Goal: Task Accomplishment & Management: Use online tool/utility

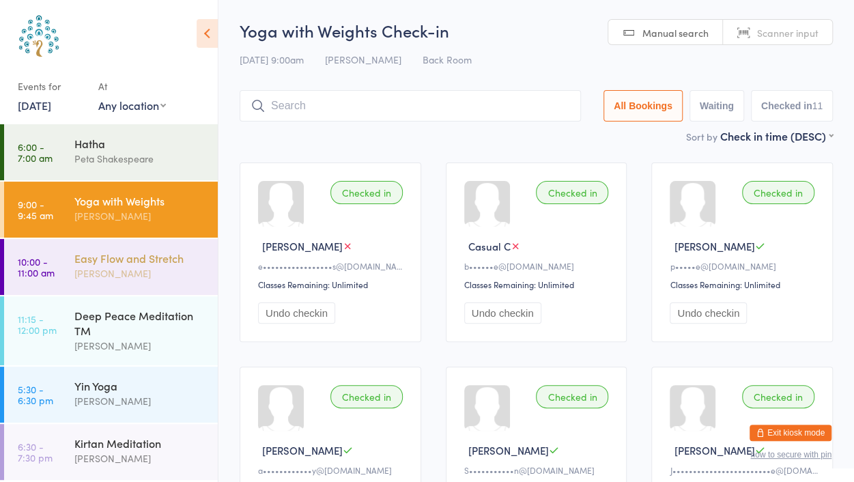
click at [179, 264] on div "Easy Flow and Stretch" at bounding box center [140, 257] width 132 height 15
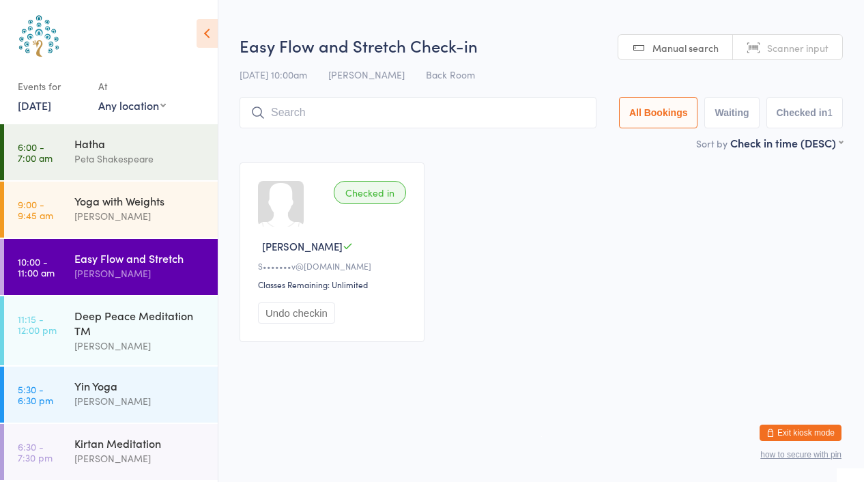
click at [815, 50] on span "Scanner input" at bounding box center [797, 48] width 61 height 14
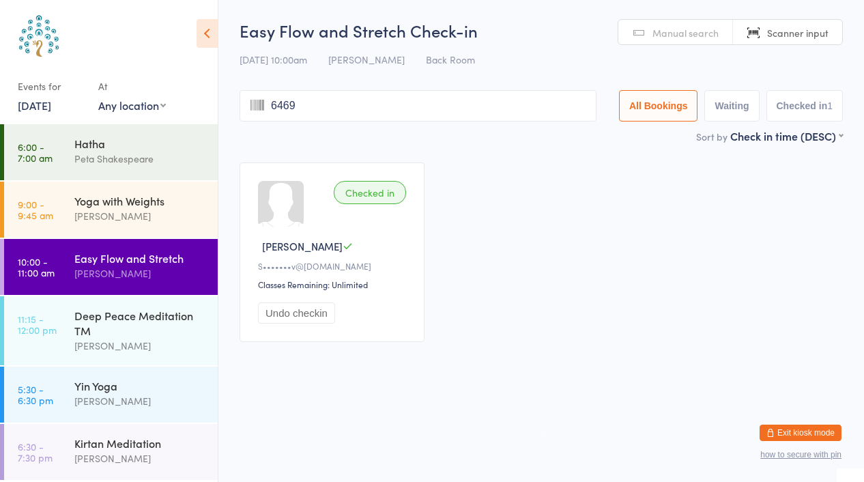
type input "6469"
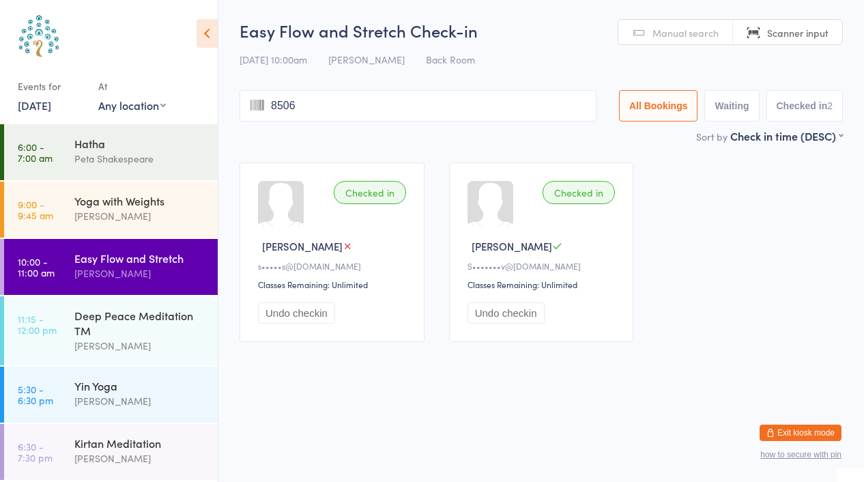
type input "8506"
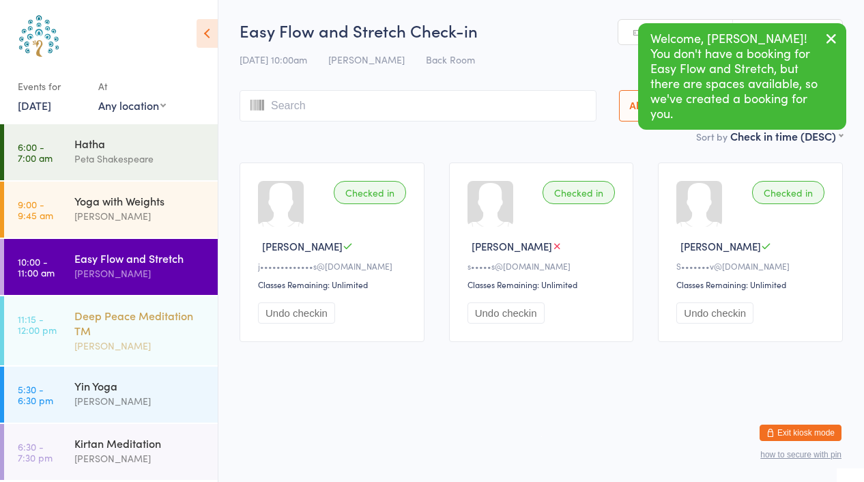
click at [180, 333] on div "Deep Peace Meditation TM" at bounding box center [140, 323] width 132 height 30
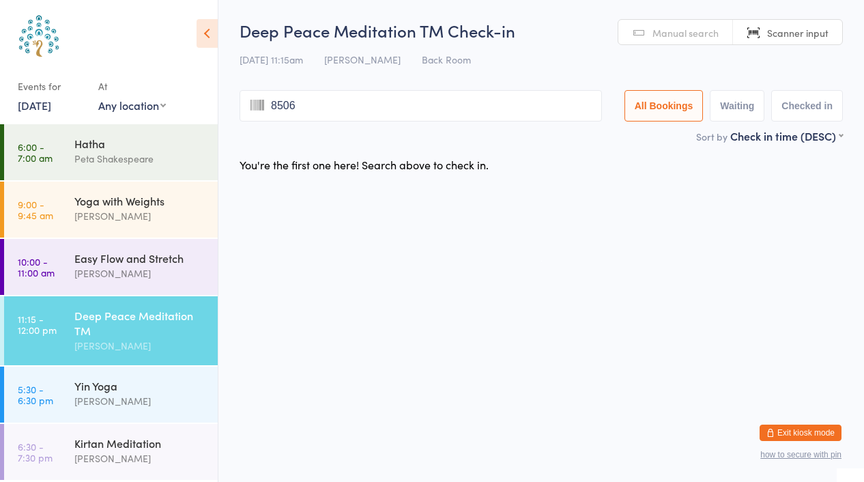
type input "8506"
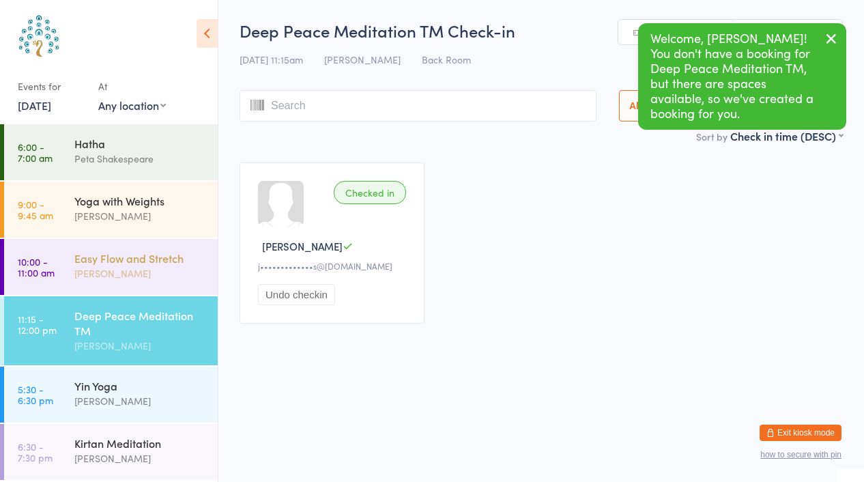
click at [154, 269] on div "[PERSON_NAME]" at bounding box center [140, 273] width 132 height 16
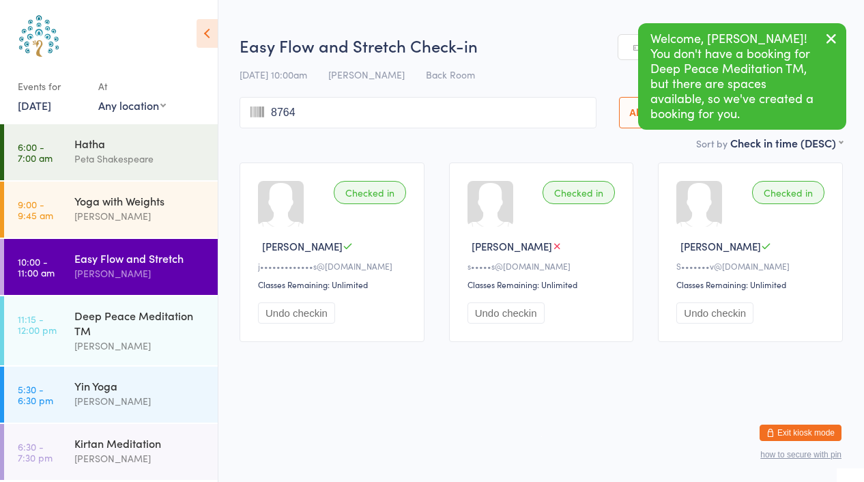
type input "8764"
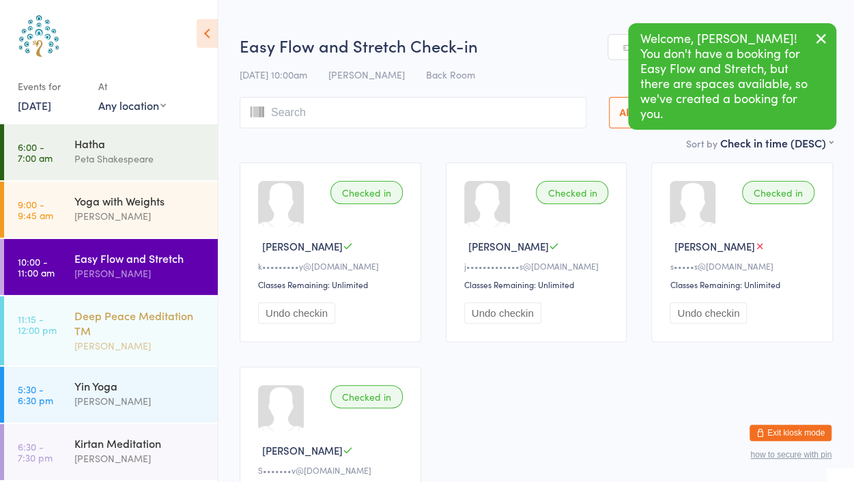
click at [164, 325] on div "Deep Peace Meditation TM" at bounding box center [140, 323] width 132 height 30
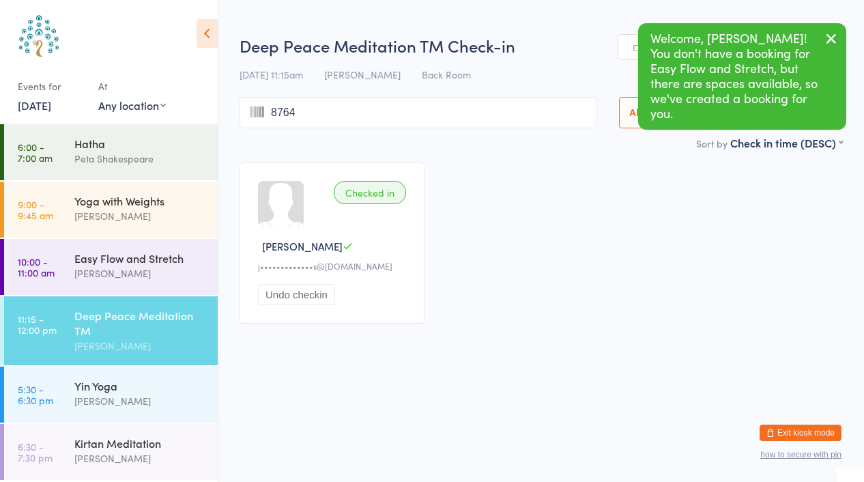
type input "8764"
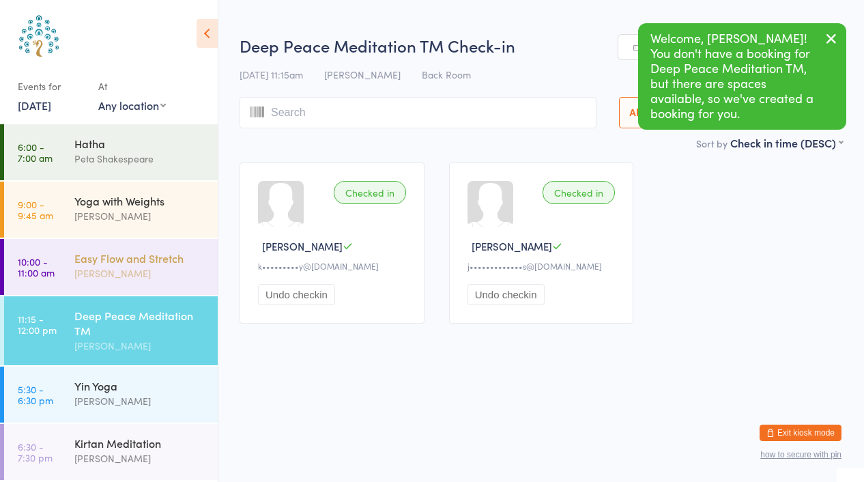
click at [145, 273] on div "[PERSON_NAME]" at bounding box center [140, 273] width 132 height 16
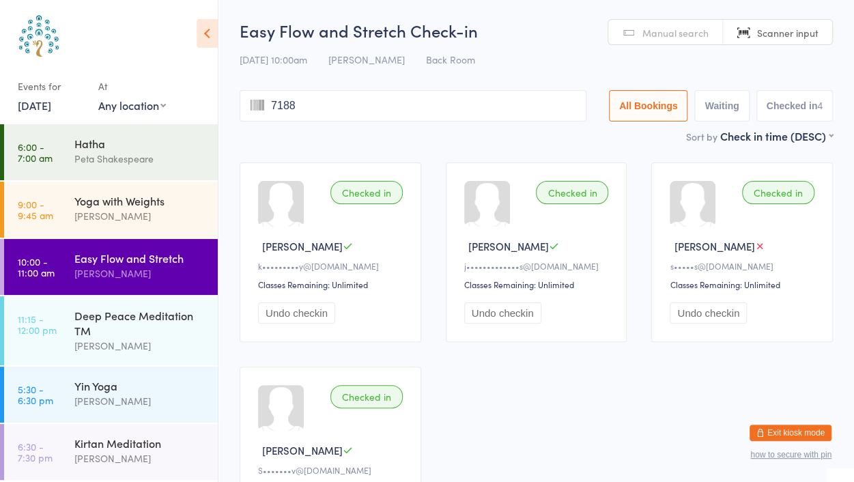
type input "7188"
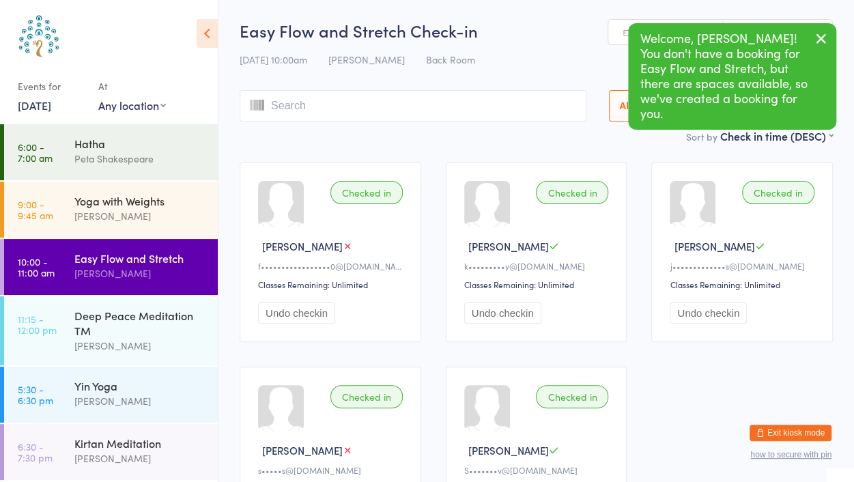
click at [827, 35] on link "Scanner input" at bounding box center [777, 33] width 109 height 26
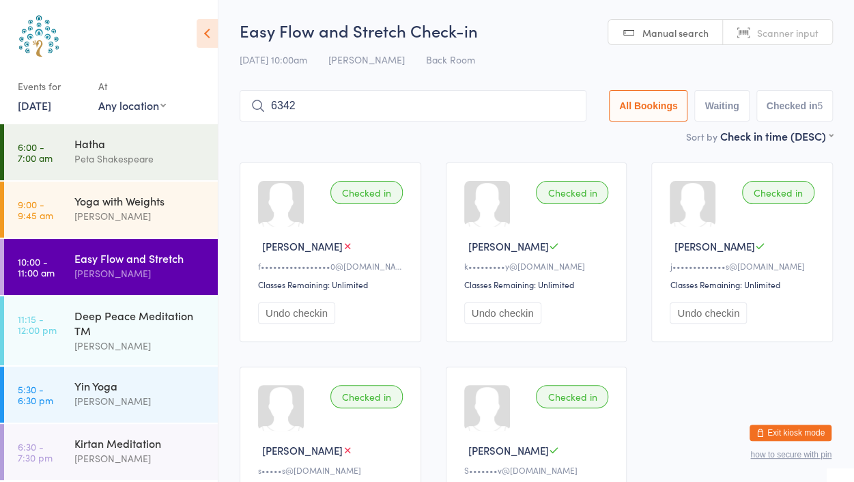
type input "6342"
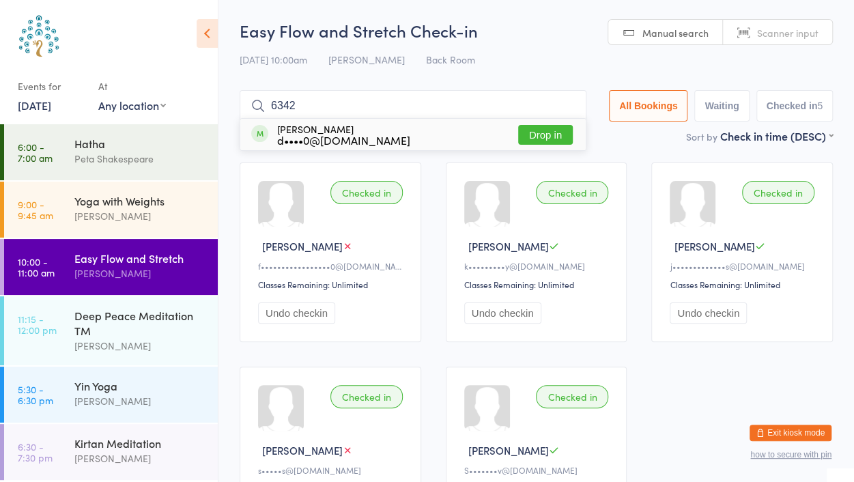
click at [802, 33] on span "Scanner input" at bounding box center [787, 33] width 61 height 14
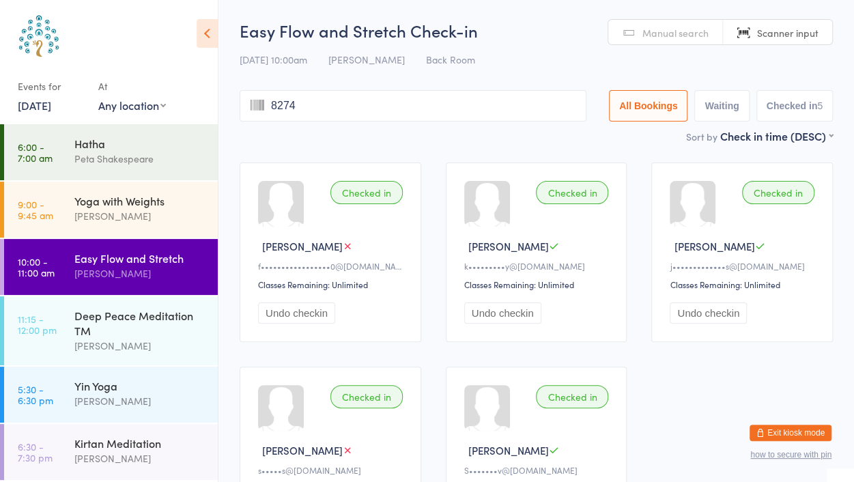
type input "8274"
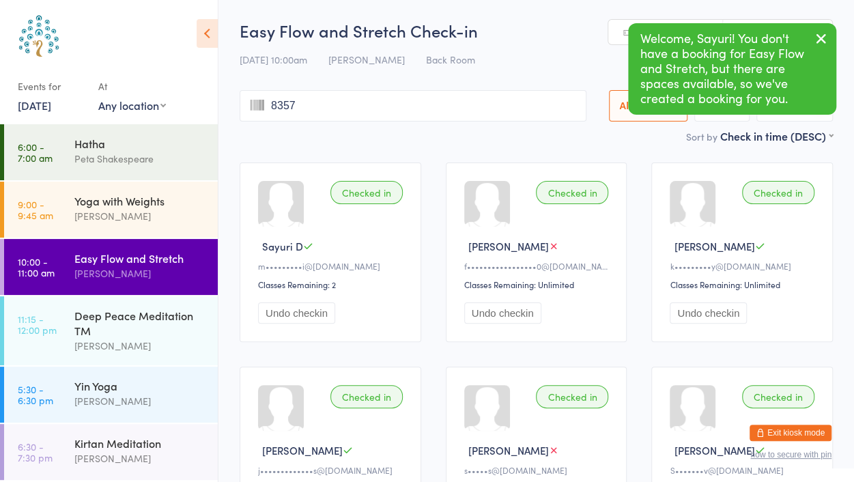
type input "8357"
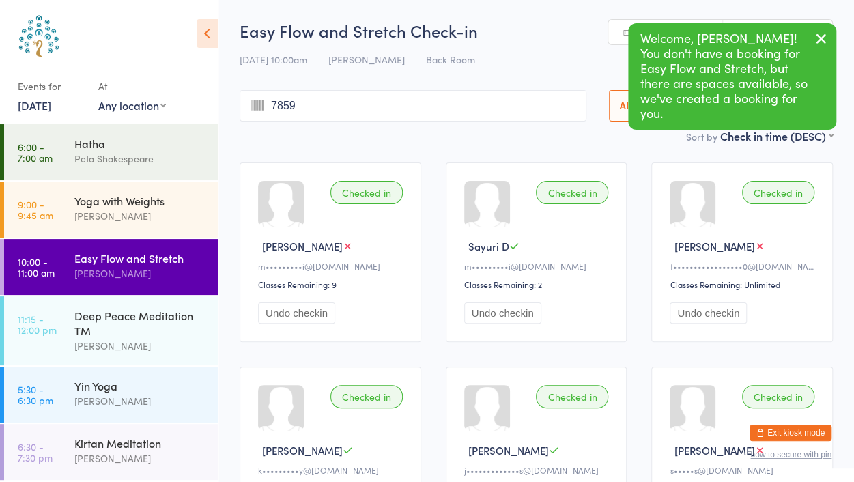
type input "7859"
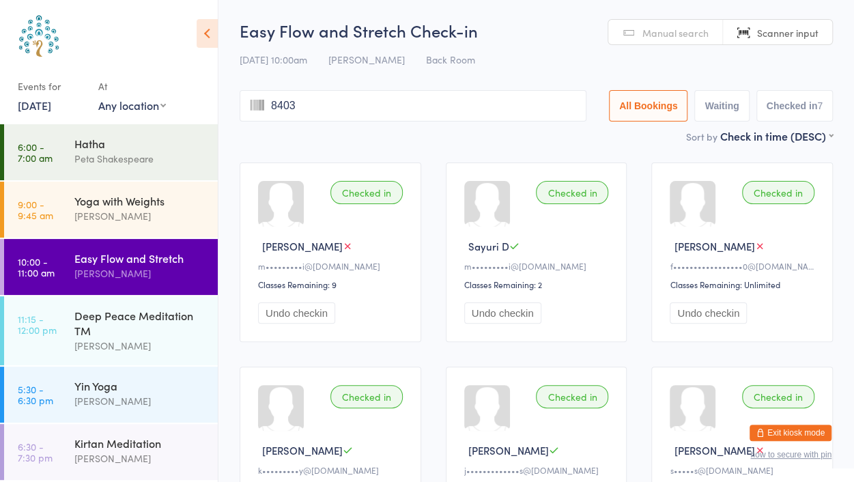
type input "8403"
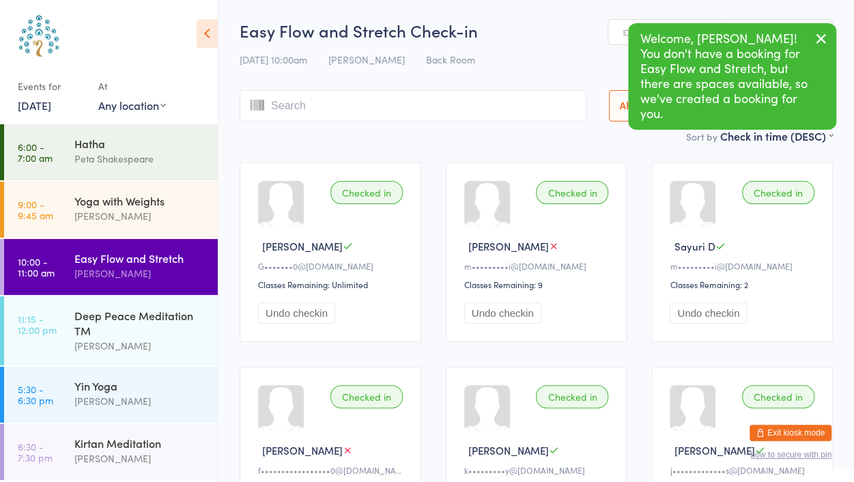
click at [270, 148] on main "Easy Flow and Stretch Check-in [DATE] 10:00am [PERSON_NAME] Back Room Manual se…" at bounding box center [536, 390] width 593 height 743
click at [821, 41] on link "Scanner input" at bounding box center [777, 33] width 109 height 26
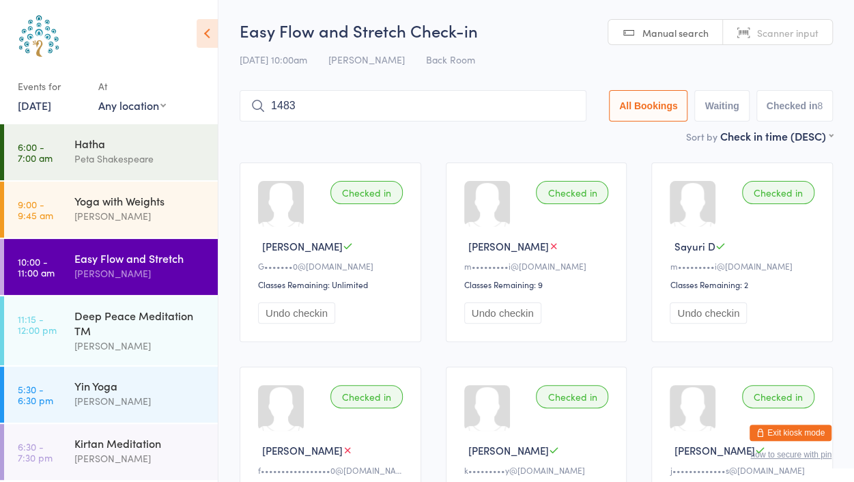
type input "1483"
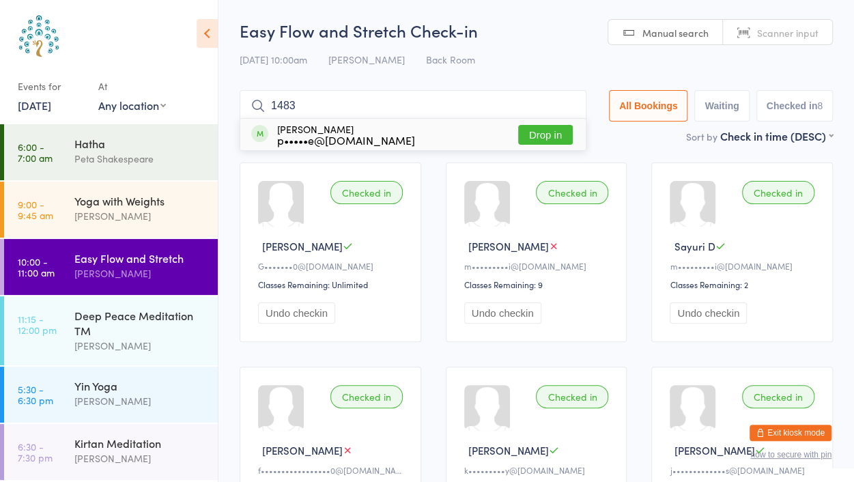
click at [559, 138] on button "Drop in" at bounding box center [545, 135] width 55 height 20
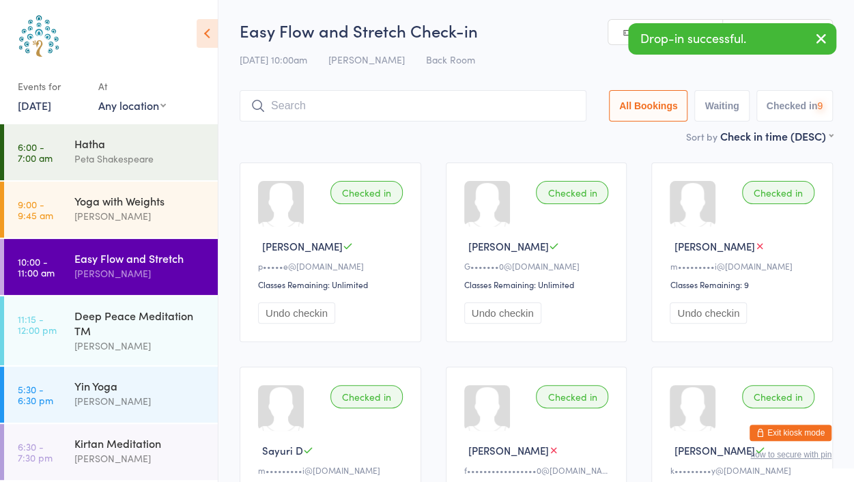
click at [829, 40] on button "button" at bounding box center [821, 39] width 30 height 31
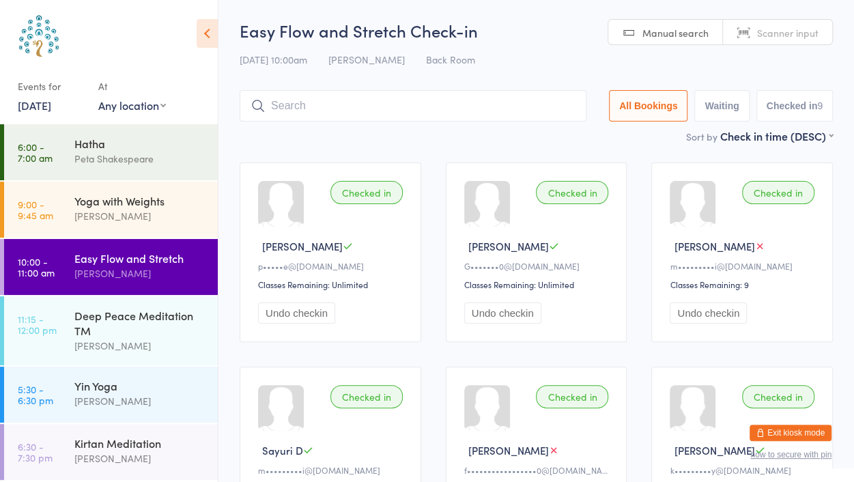
click at [783, 29] on span "Scanner input" at bounding box center [787, 33] width 61 height 14
click at [164, 321] on div "Deep Peace Meditation TM" at bounding box center [140, 323] width 132 height 30
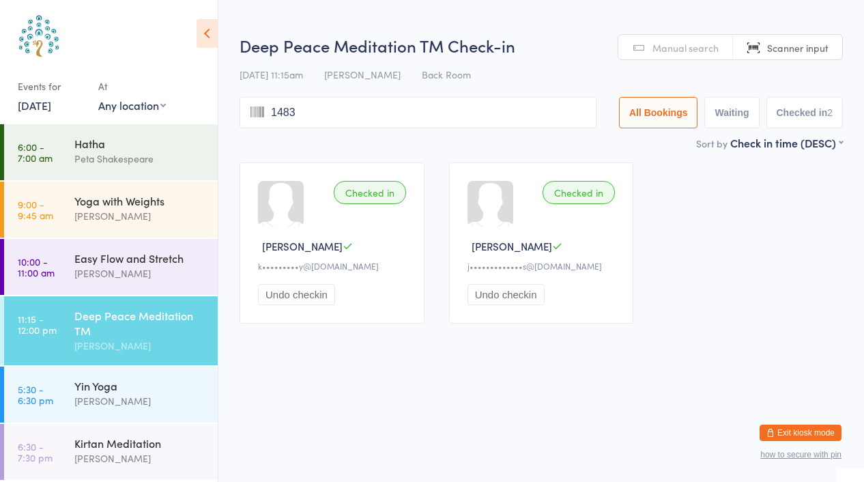
type input "1483"
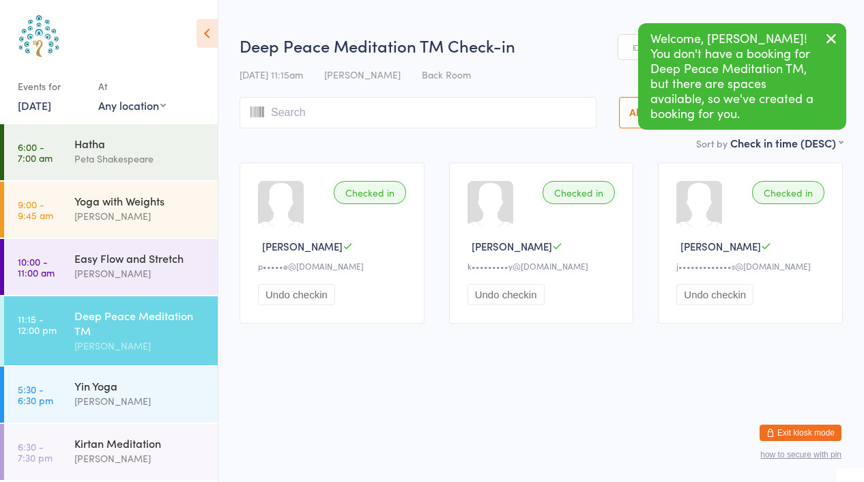
click at [827, 46] on icon "button" at bounding box center [831, 38] width 16 height 17
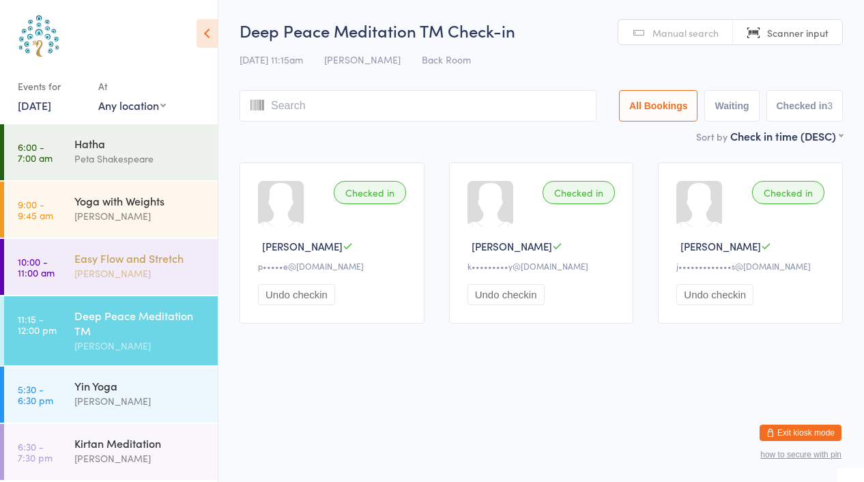
click at [120, 267] on div "[PERSON_NAME]" at bounding box center [140, 273] width 132 height 16
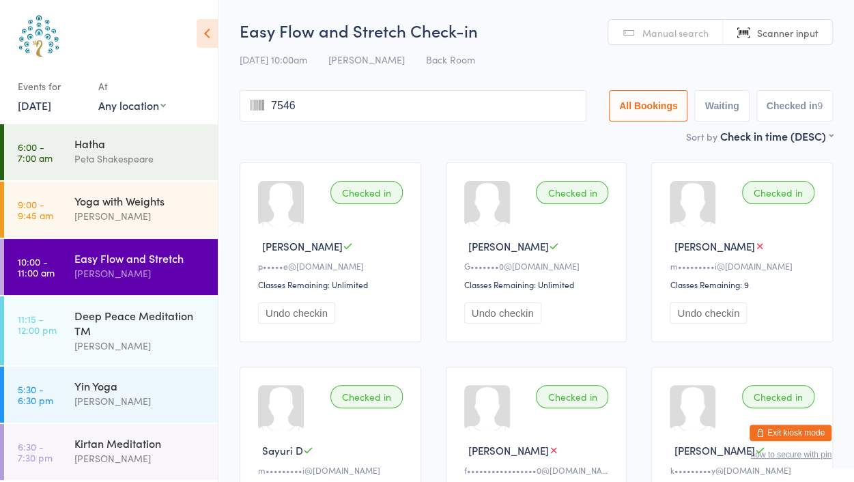
type input "7546"
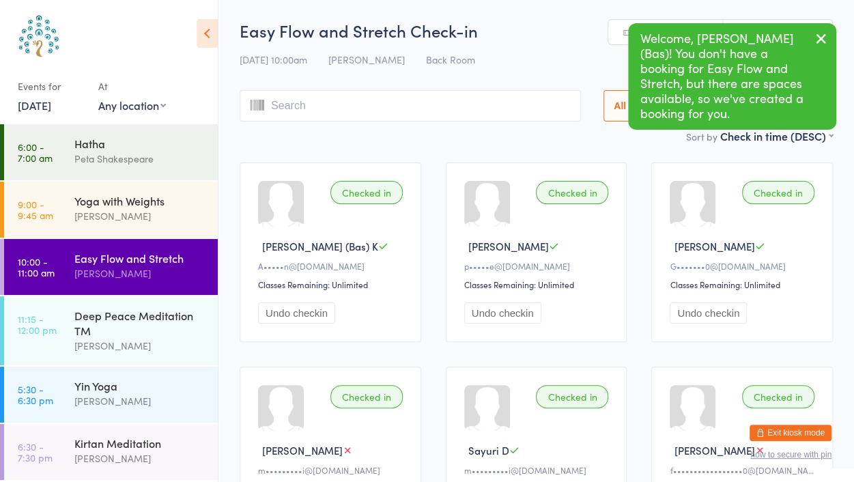
click at [822, 31] on icon "button" at bounding box center [821, 38] width 16 height 17
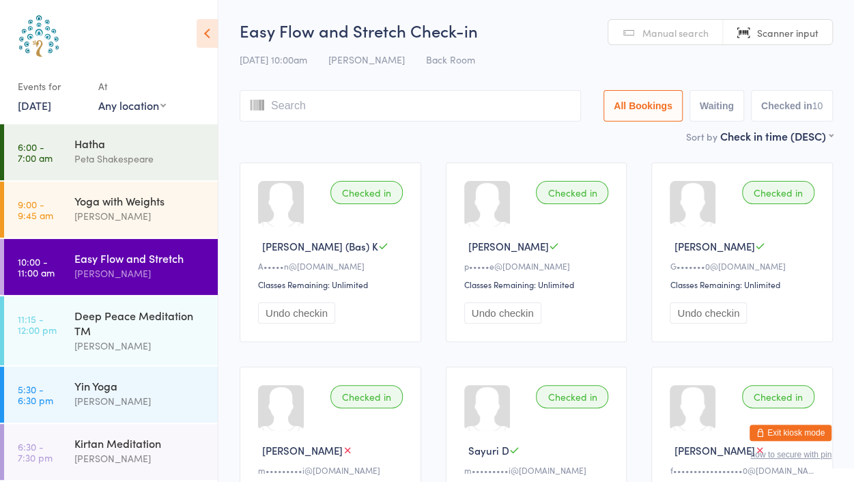
click at [666, 26] on span "Manual search" at bounding box center [675, 33] width 66 height 14
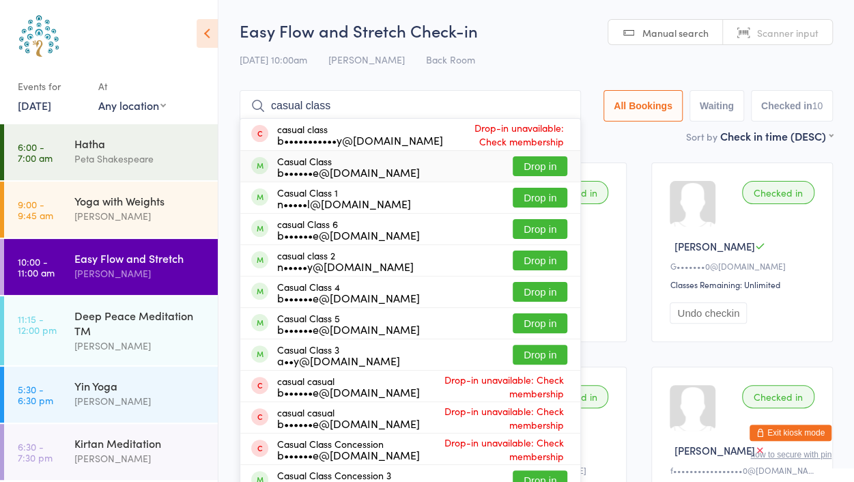
type input "casual class"
click at [526, 170] on button "Drop in" at bounding box center [539, 166] width 55 height 20
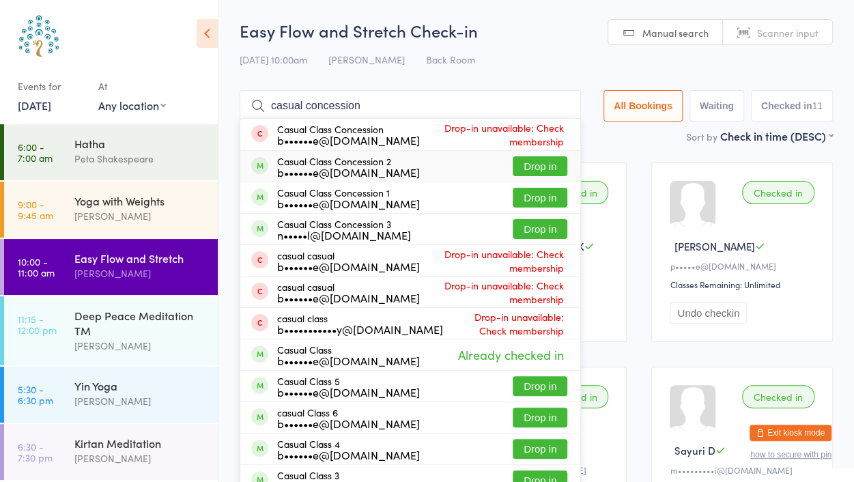
type input "casual concession"
click at [540, 166] on button "Drop in" at bounding box center [539, 166] width 55 height 20
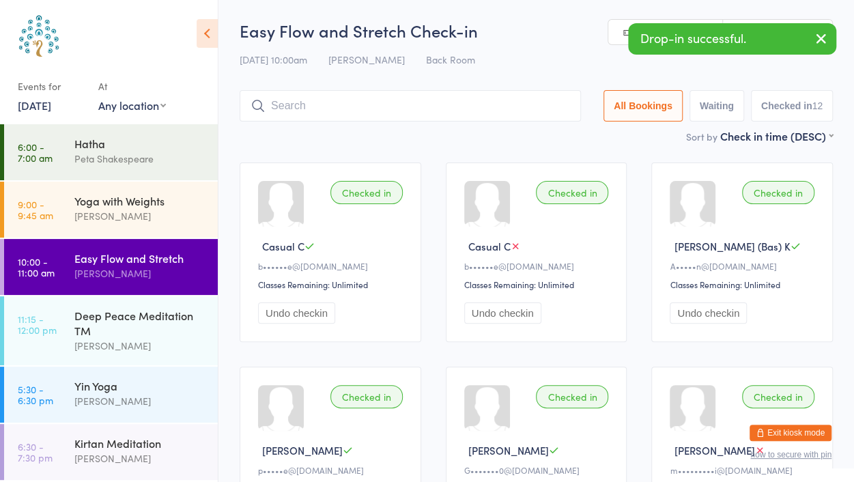
click at [817, 34] on icon "button" at bounding box center [821, 38] width 16 height 17
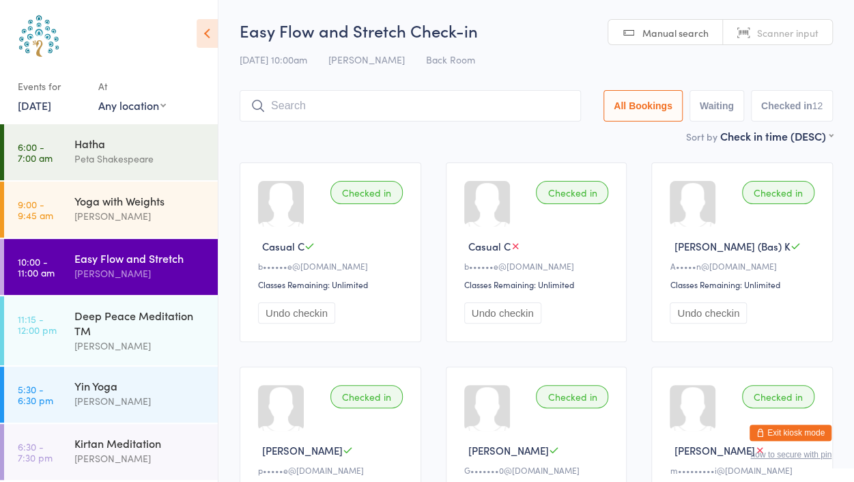
click at [802, 34] on span "Scanner input" at bounding box center [787, 33] width 61 height 14
type input "cas"
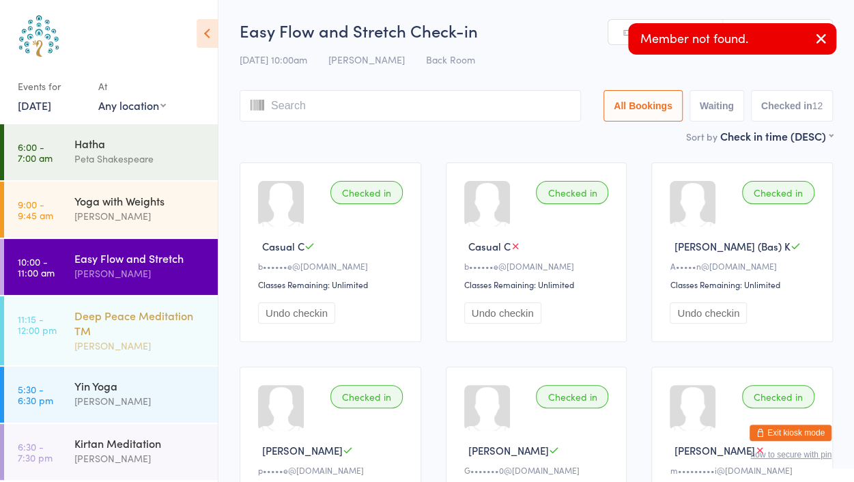
type input "c"
click at [820, 40] on icon "button" at bounding box center [821, 38] width 16 height 17
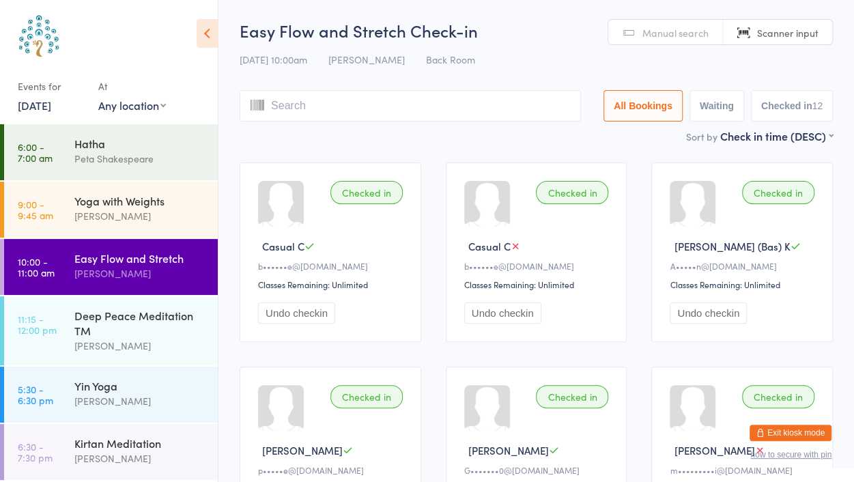
click at [701, 37] on span "Manual search" at bounding box center [675, 33] width 66 height 14
type input "a"
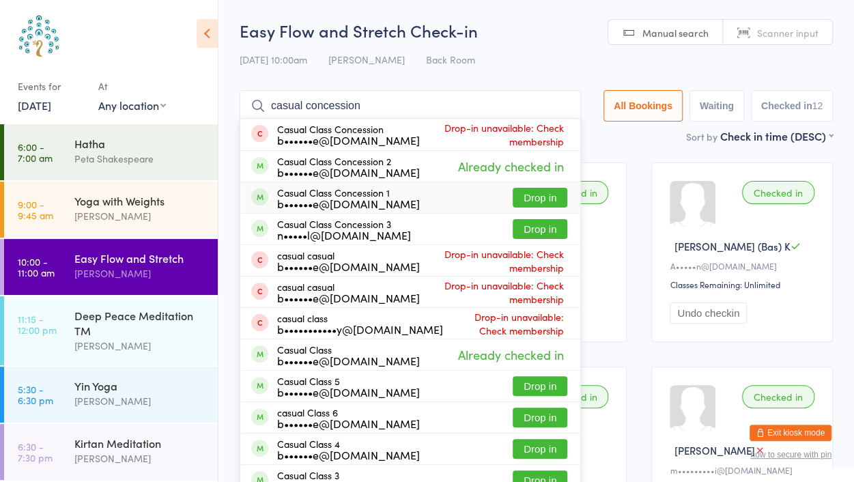
type input "casual concession"
click at [532, 200] on button "Drop in" at bounding box center [539, 198] width 55 height 20
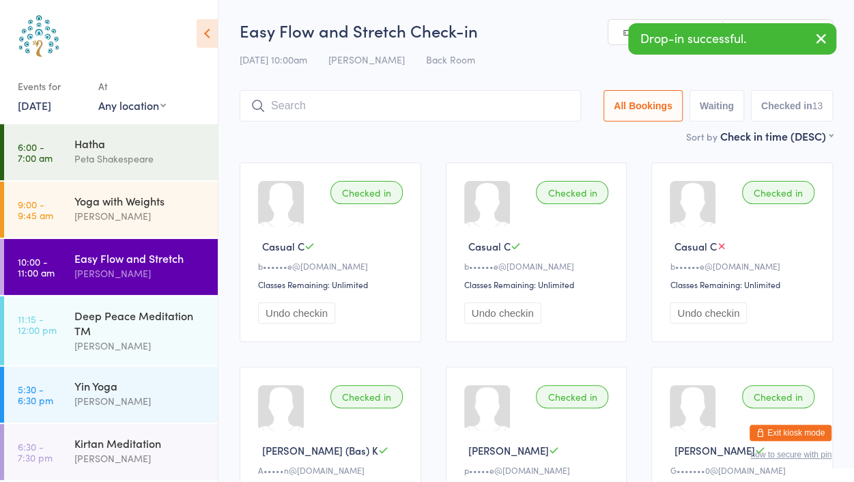
click at [824, 38] on icon "button" at bounding box center [821, 38] width 16 height 17
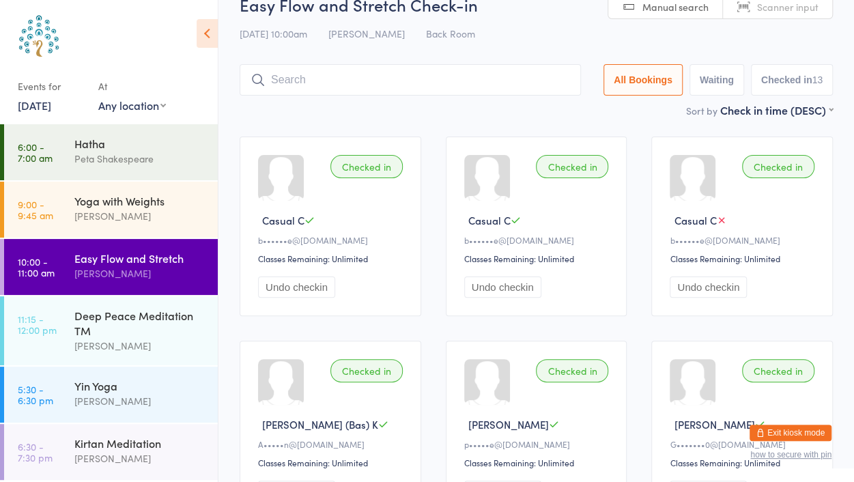
scroll to position [27, 0]
click at [285, 75] on input "search" at bounding box center [410, 78] width 341 height 31
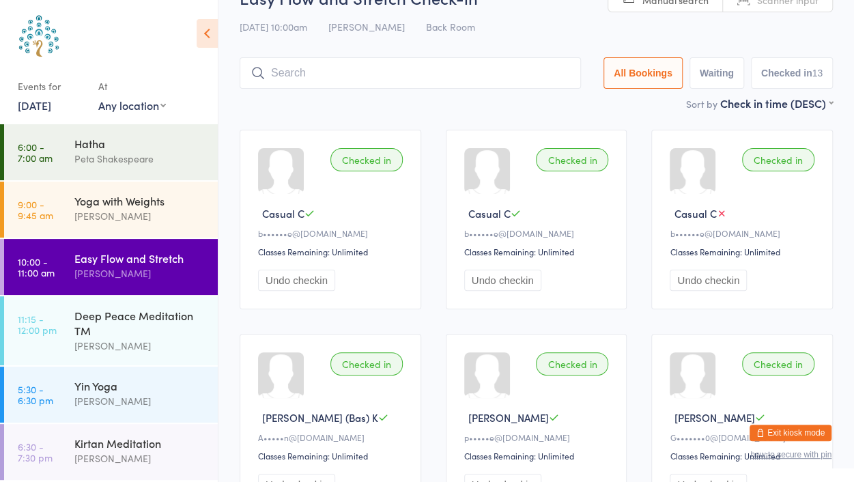
scroll to position [0, 0]
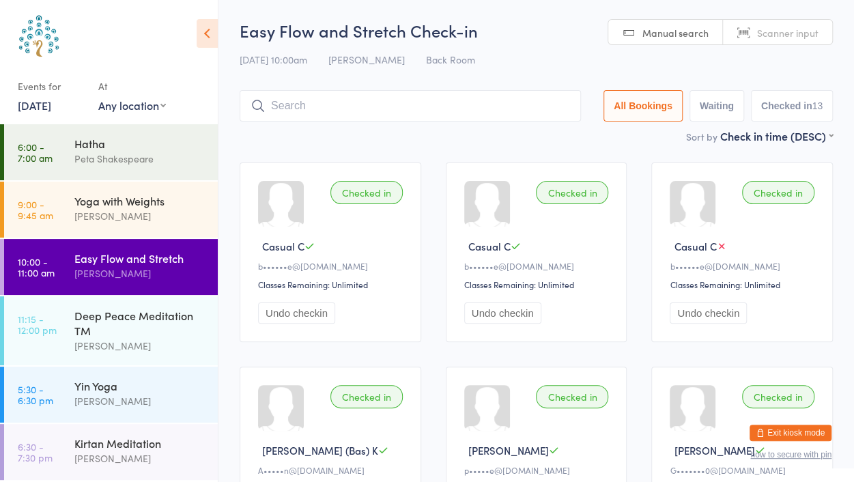
click at [807, 33] on span "Scanner input" at bounding box center [787, 33] width 61 height 14
type input "8243"
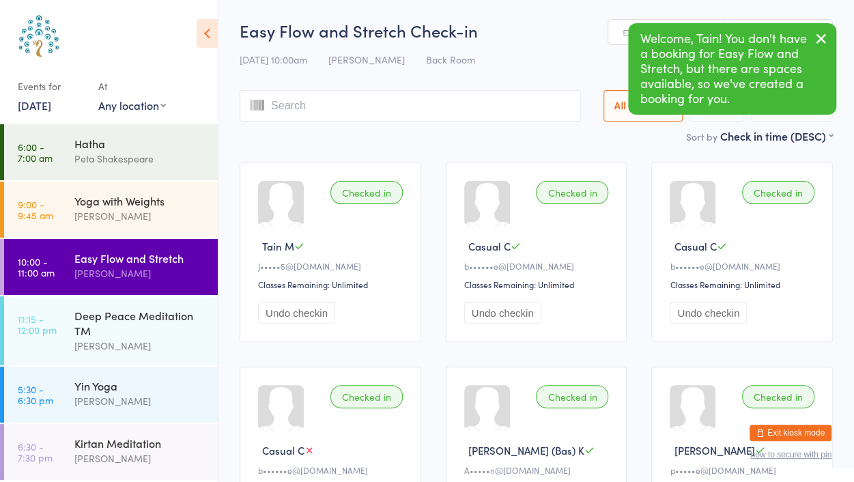
click at [830, 35] on button "button" at bounding box center [821, 39] width 30 height 31
